Goal: Information Seeking & Learning: Learn about a topic

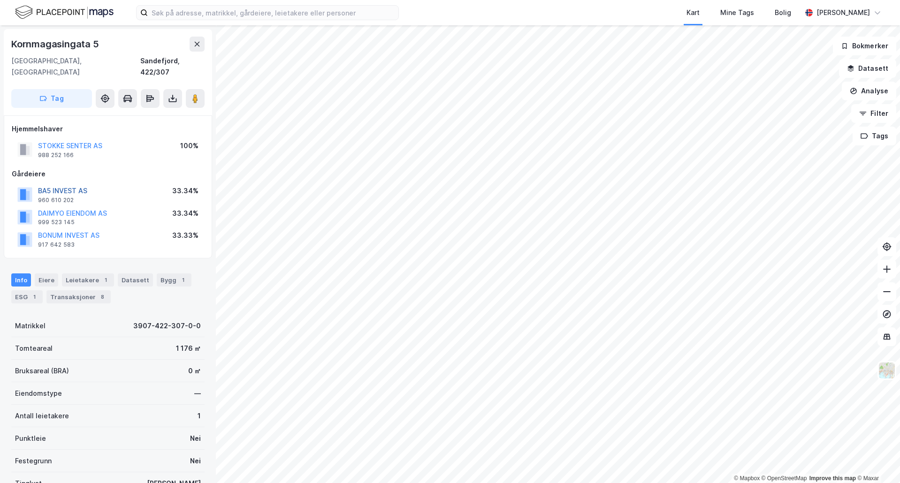
click at [0, 0] on button "BA5 INVEST AS" at bounding box center [0, 0] width 0 height 0
click at [0, 0] on button "BONUM INVEST AS" at bounding box center [0, 0] width 0 height 0
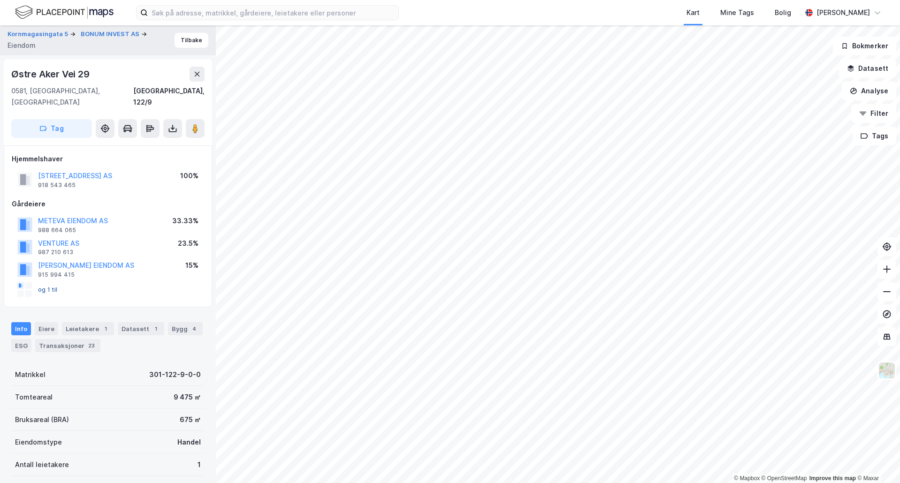
click at [0, 0] on button "og 1 til" at bounding box center [0, 0] width 0 height 0
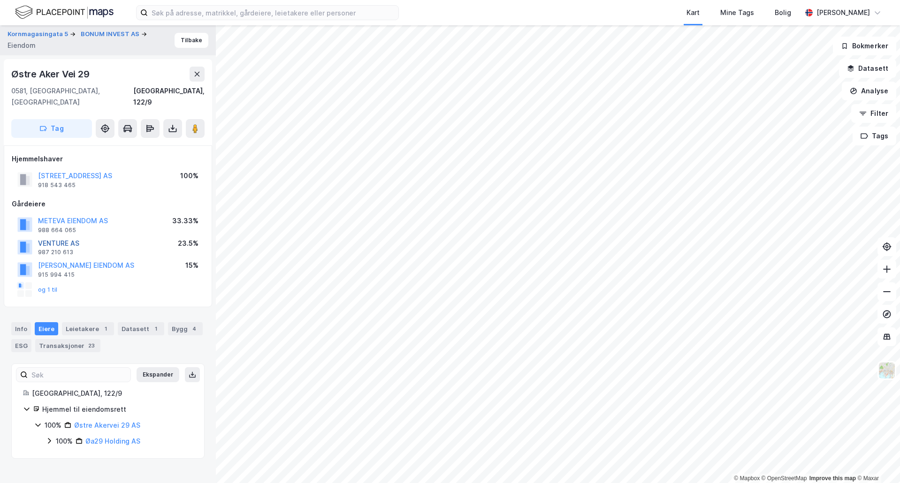
click at [0, 0] on button "VENTURE AS" at bounding box center [0, 0] width 0 height 0
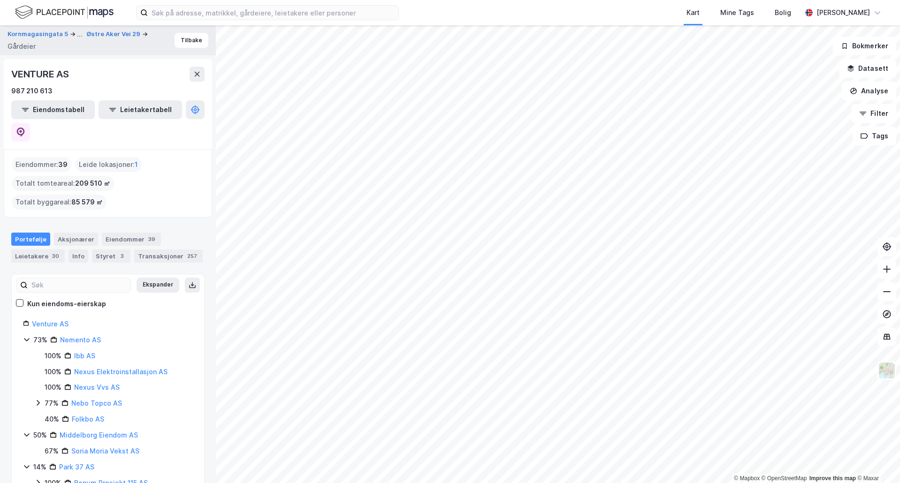
scroll to position [38, 0]
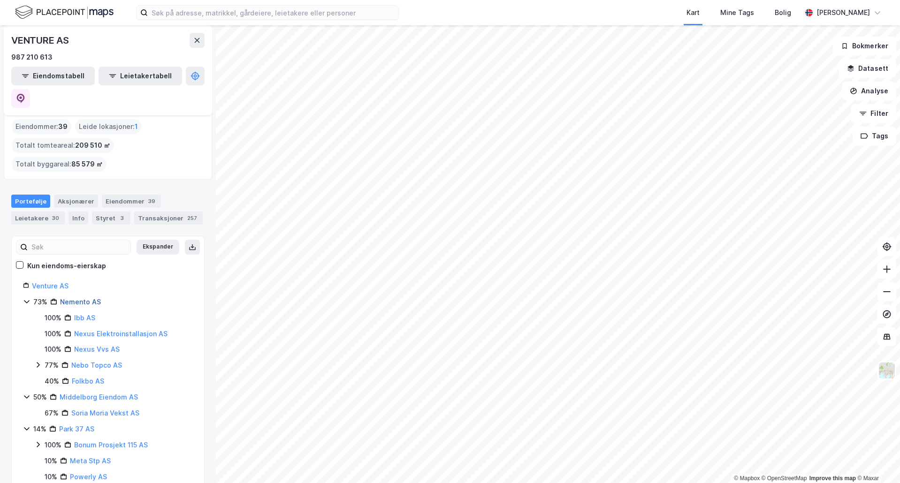
click at [90, 298] on link "Nemento AS" at bounding box center [80, 302] width 41 height 8
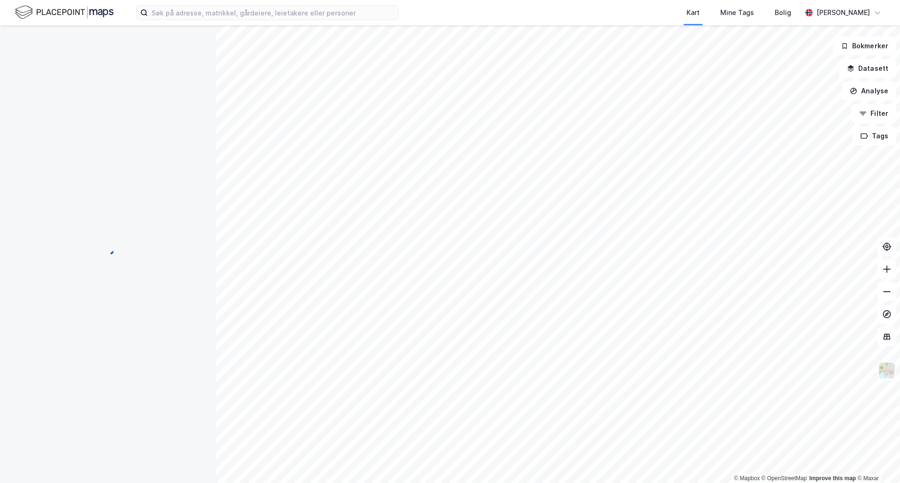
scroll to position [0, 0]
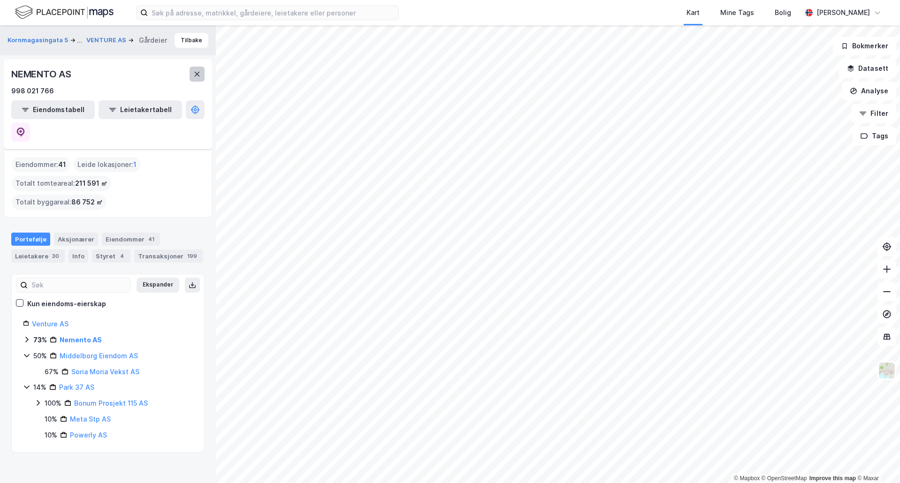
click at [203, 75] on button at bounding box center [196, 74] width 15 height 15
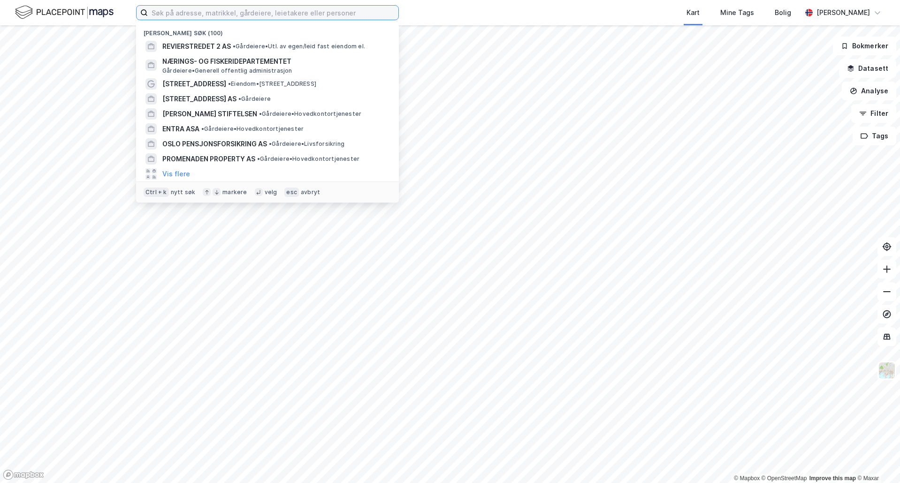
click at [208, 17] on input at bounding box center [273, 13] width 250 height 14
paste input "Spar Holding"
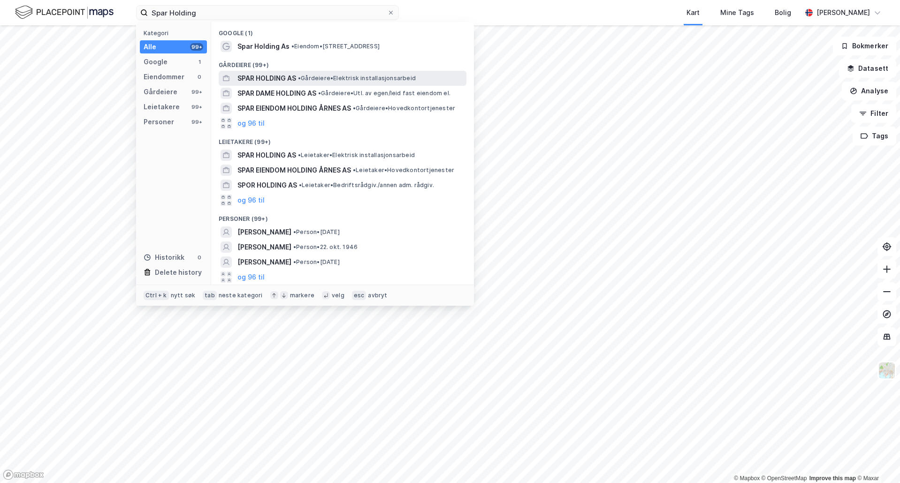
click at [309, 80] on span "• Gårdeiere • Elektrisk installasjonsarbeid" at bounding box center [357, 79] width 118 height 8
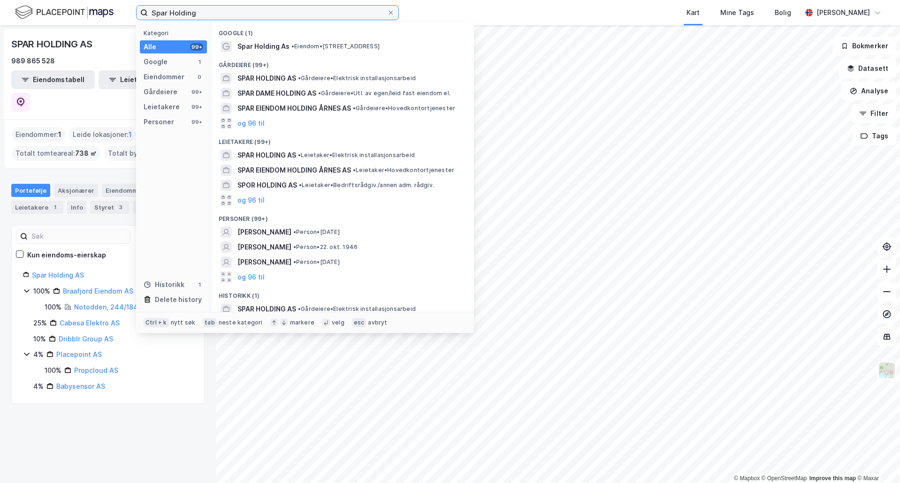
drag, startPoint x: 248, startPoint y: 9, endPoint x: -66, endPoint y: -13, distance: 315.0
click at [0, 0] on html "Spar Holding Kategori Alle 99+ Google 1 Eiendommer 0 Gårdeiere 99+ Leietakere 9…" at bounding box center [450, 241] width 900 height 483
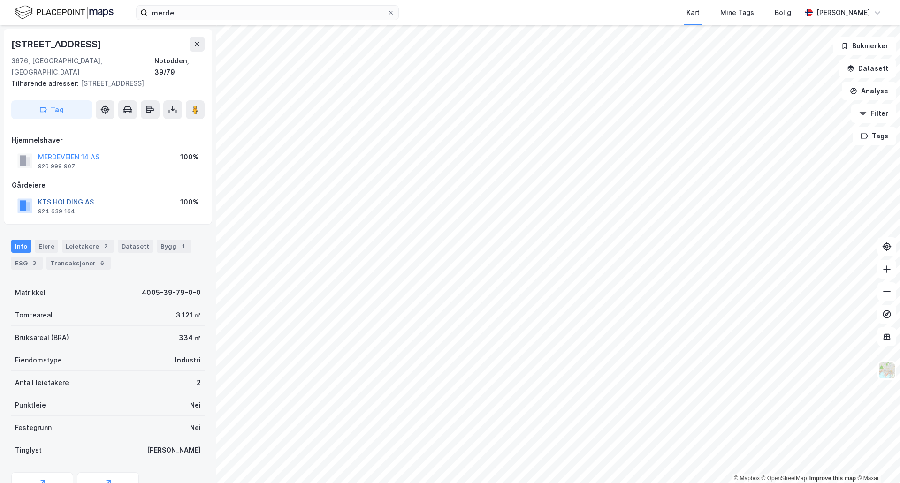
click at [0, 0] on button "KTS HOLDING AS" at bounding box center [0, 0] width 0 height 0
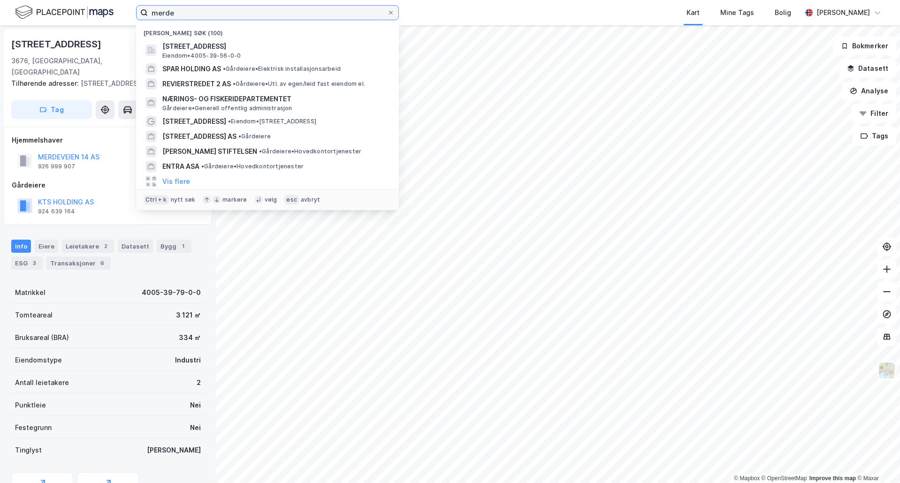
drag, startPoint x: 206, startPoint y: 17, endPoint x: -1, endPoint y: -2, distance: 208.2
click at [0, 0] on html "merde Nylige søk (100) Merdevegen 1, 3676, NOTODDEN, NOTODDEN Eiendom • 4005-39…" at bounding box center [450, 241] width 900 height 483
type input "spar"
paste input "Spar Holding"
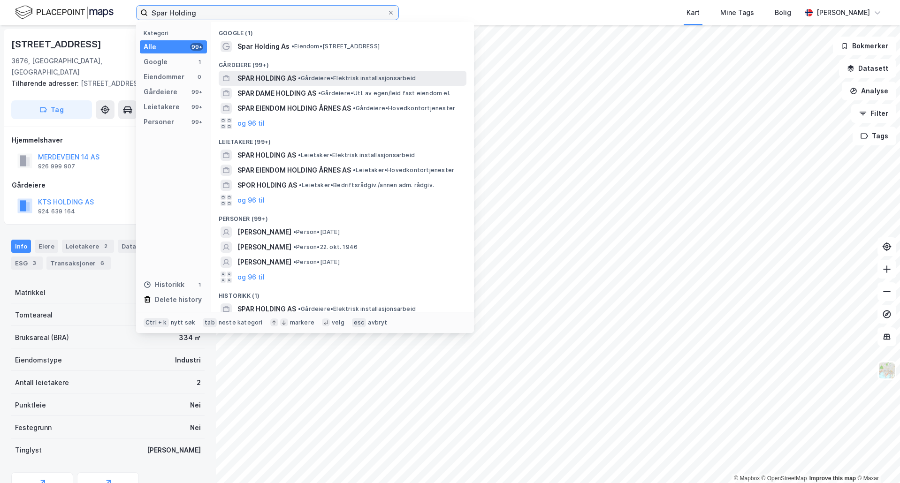
type input "Spar Holding"
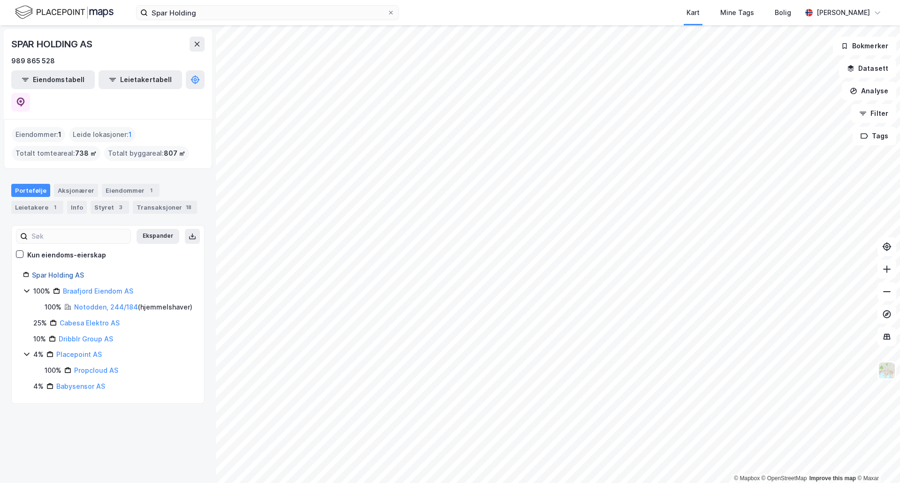
click at [68, 271] on link "Spar Holding AS" at bounding box center [58, 275] width 52 height 8
click at [61, 271] on link "Spar Holding AS" at bounding box center [58, 275] width 52 height 8
click at [30, 93] on button at bounding box center [20, 102] width 19 height 19
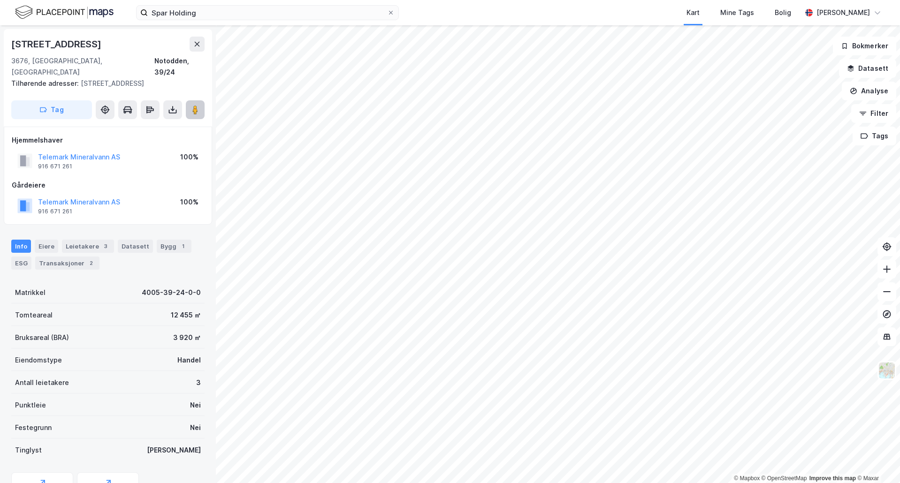
click at [197, 105] on button at bounding box center [195, 109] width 19 height 19
click at [0, 0] on button "Telemark Mineralvann AS" at bounding box center [0, 0] width 0 height 0
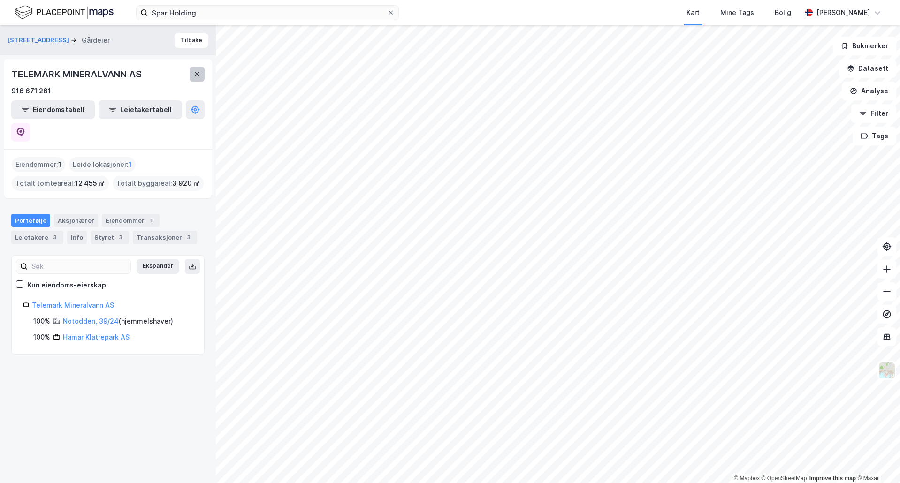
click at [201, 74] on button at bounding box center [196, 74] width 15 height 15
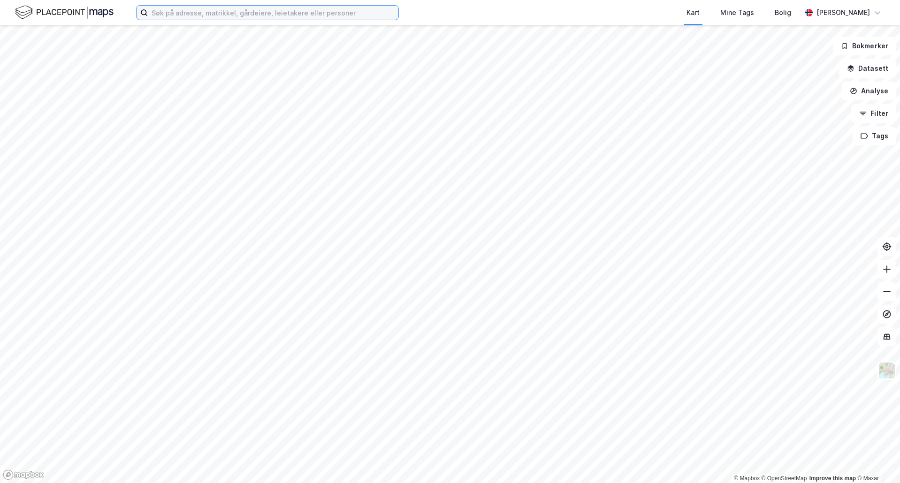
click at [213, 18] on input at bounding box center [273, 13] width 250 height 14
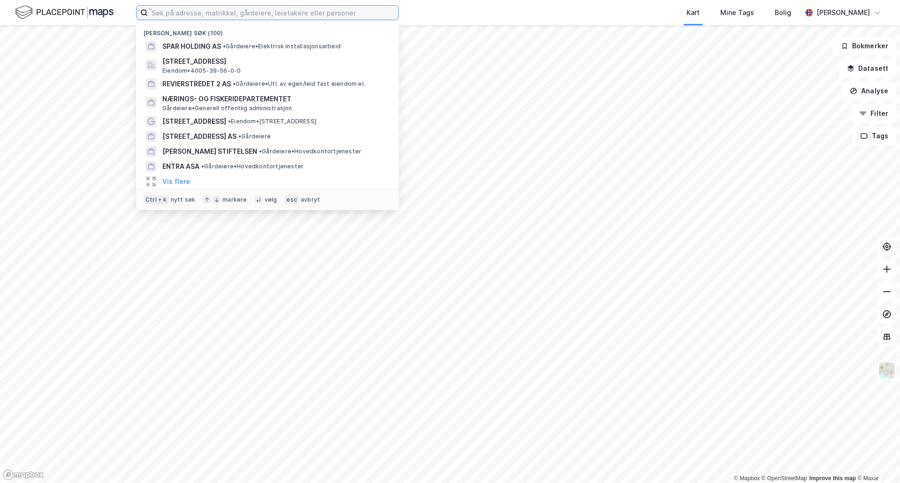
paste input "Sigurd Furulund Eiendom"
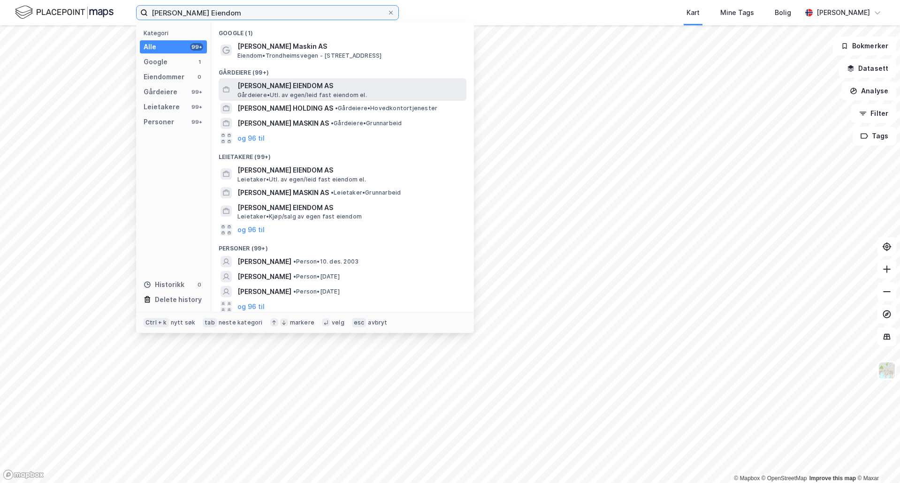
type input "Sigurd Furulund Eiendom"
click at [361, 89] on span "SIGURD FURULUND EIENDOM AS" at bounding box center [349, 85] width 225 height 11
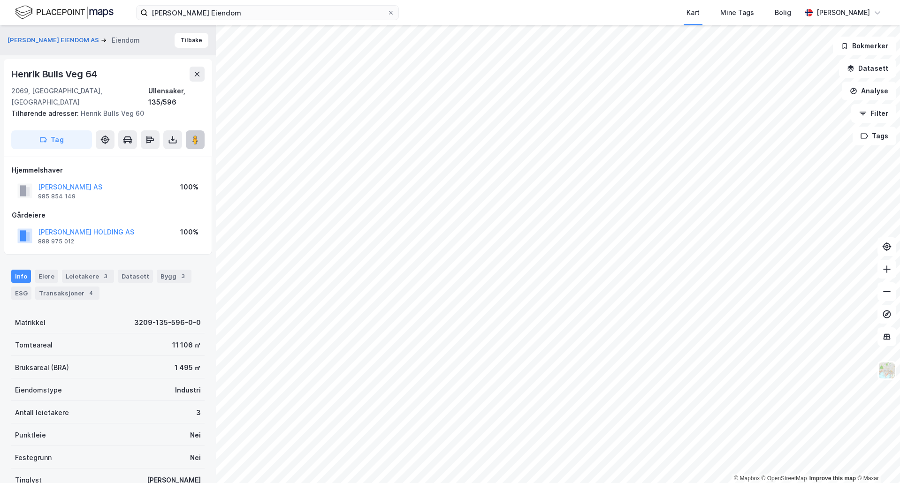
click at [193, 133] on button at bounding box center [195, 139] width 19 height 19
